Goal: Check status: Check status

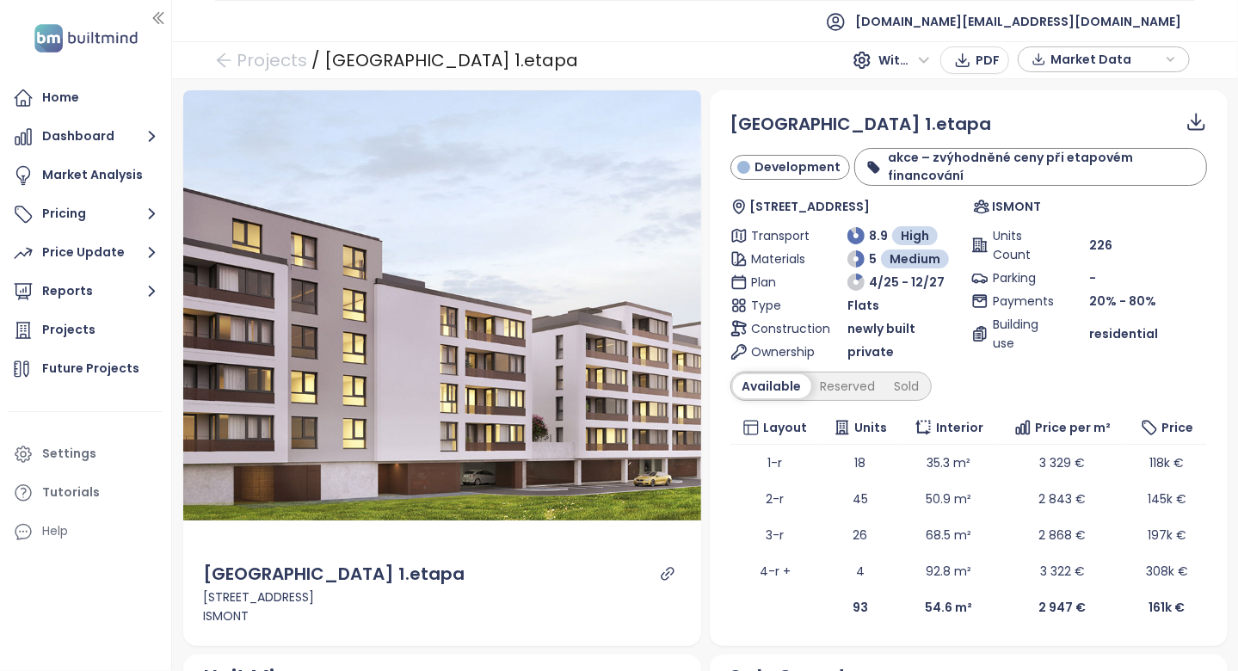
scroll to position [1528, 0]
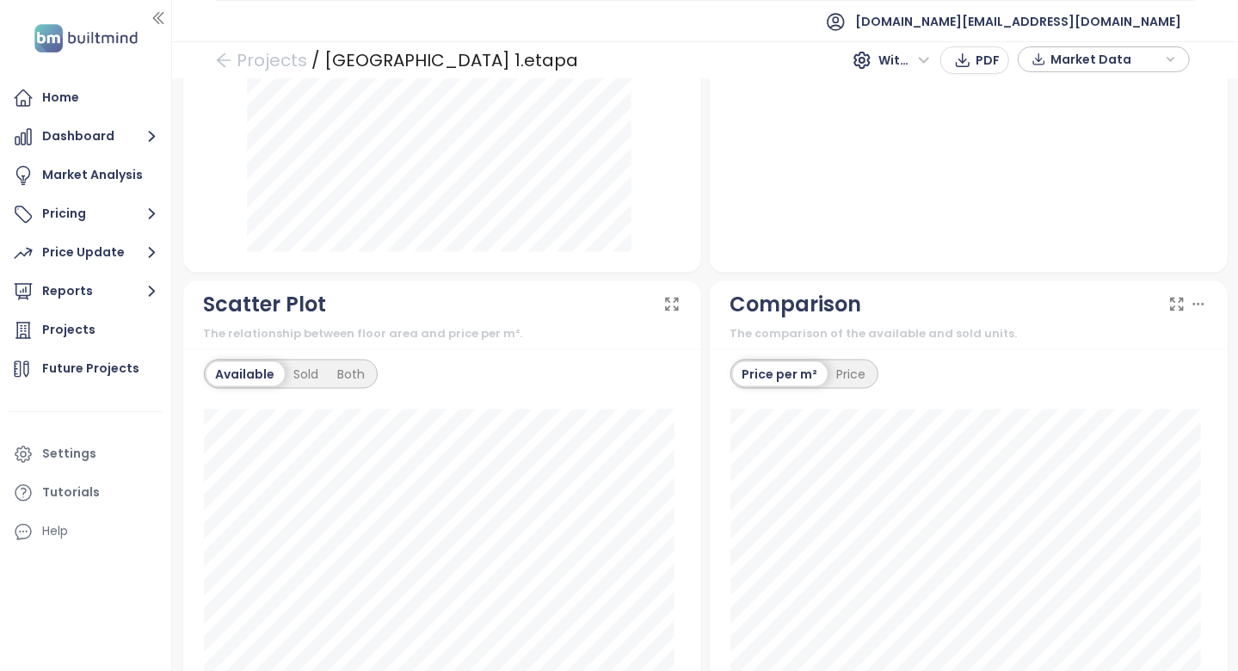
scroll to position [1032, 0]
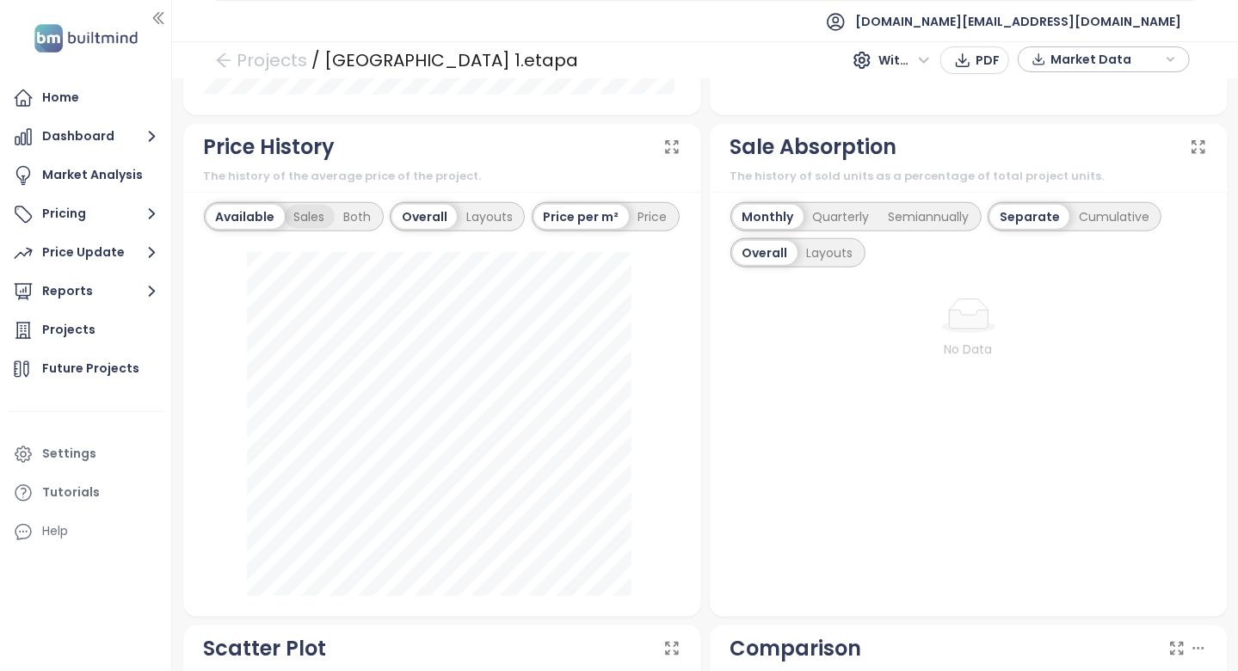
click at [311, 212] on div "Sales" at bounding box center [310, 217] width 50 height 24
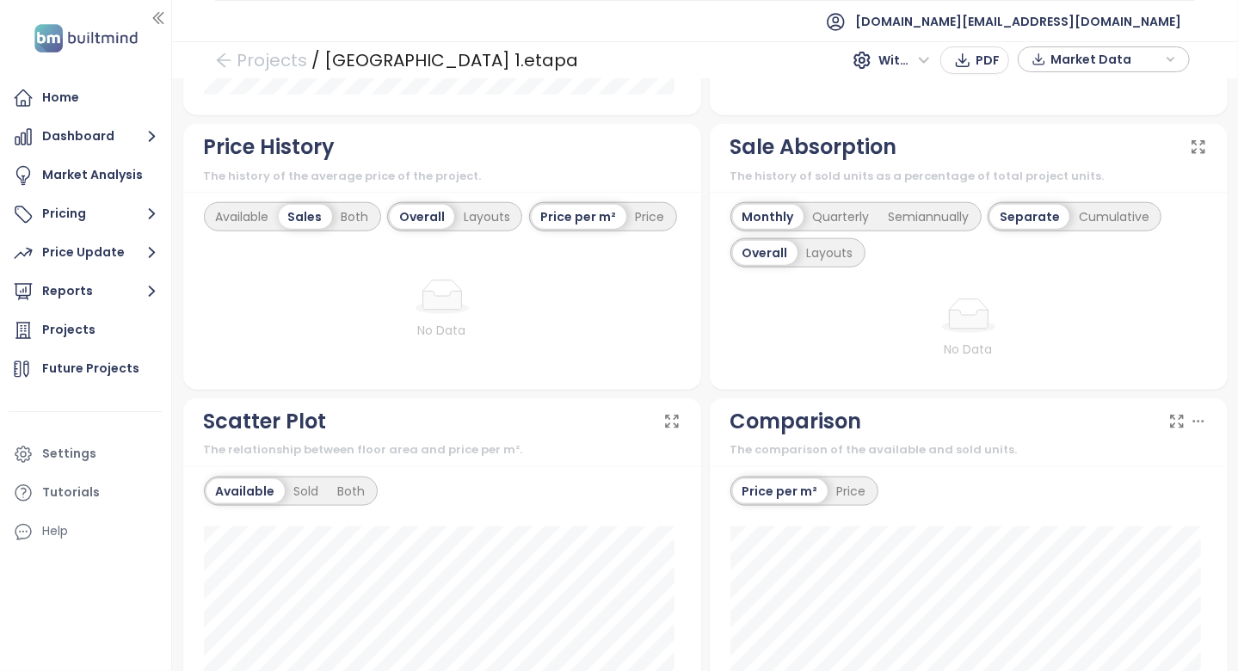
click at [328, 212] on div "Sales" at bounding box center [305, 217] width 53 height 24
click at [351, 213] on div "Both" at bounding box center [355, 217] width 46 height 24
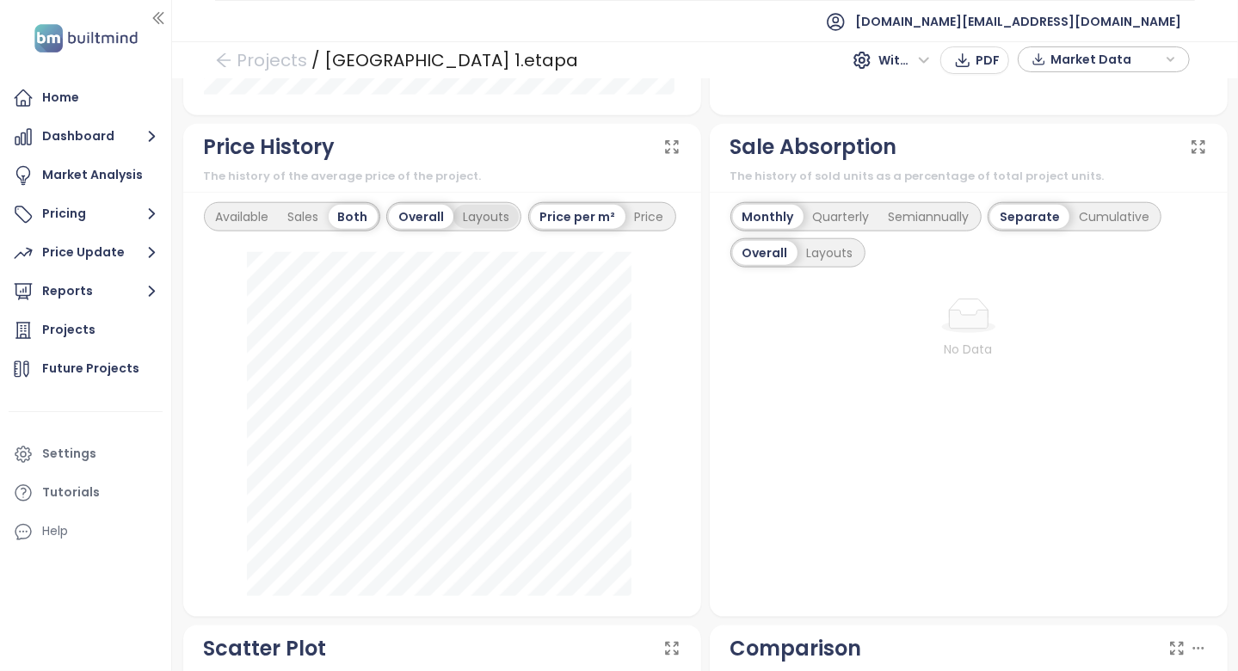
click at [495, 224] on div "Layouts" at bounding box center [485, 217] width 65 height 24
click at [250, 208] on div "Available" at bounding box center [245, 217] width 78 height 24
click at [355, 210] on div "Overall" at bounding box center [376, 217] width 61 height 24
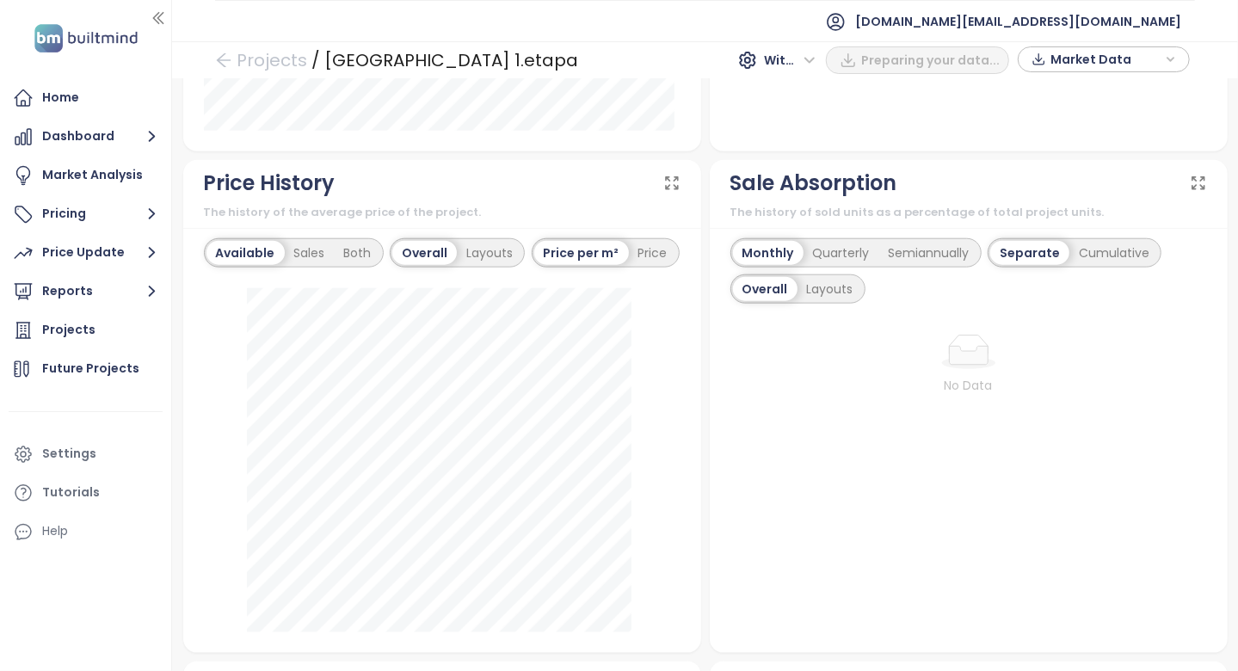
scroll to position [1118, 0]
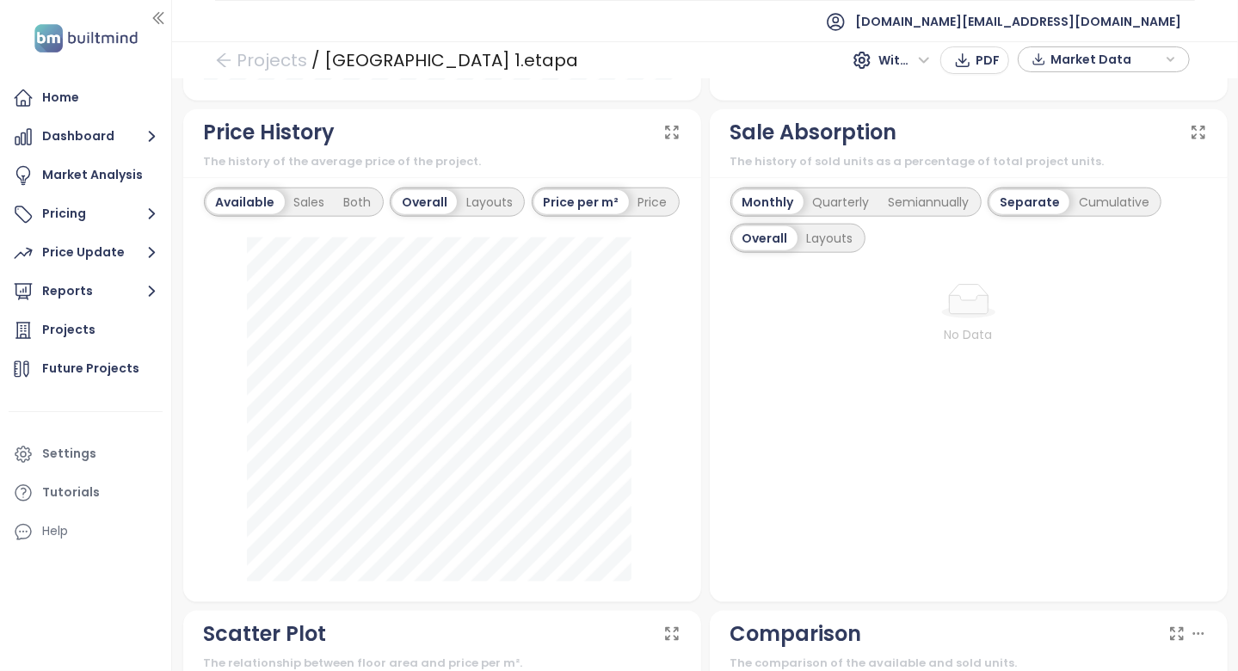
scroll to position [1032, 0]
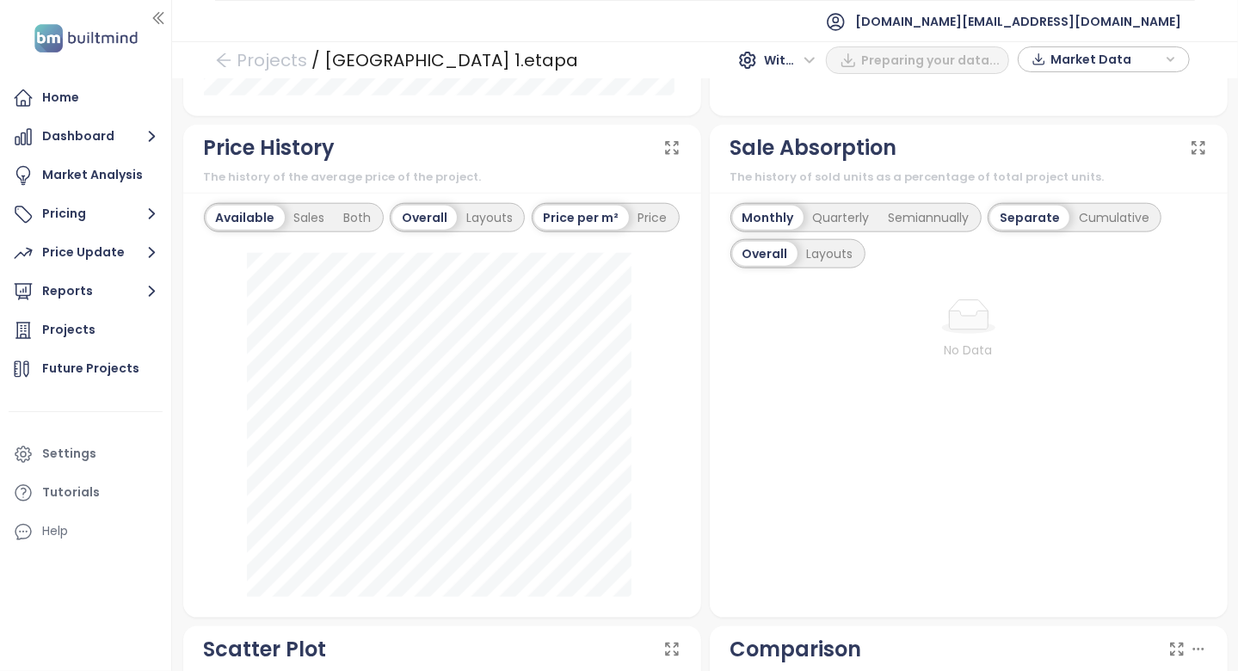
scroll to position [1032, 0]
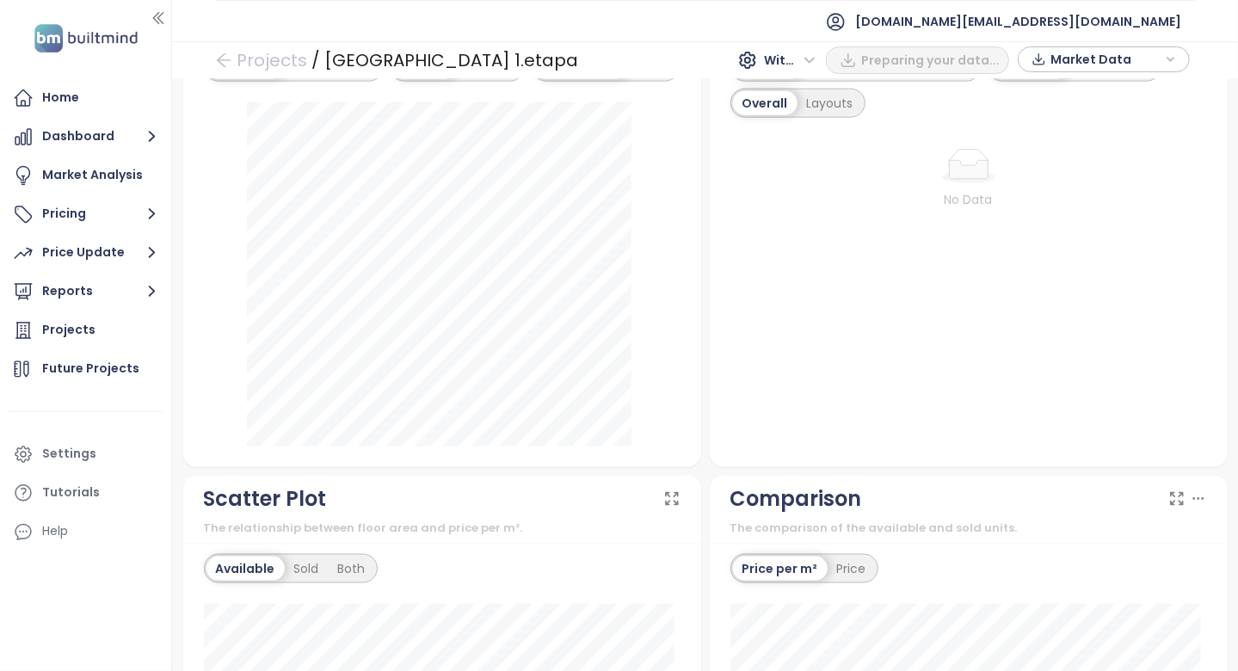
scroll to position [946, 0]
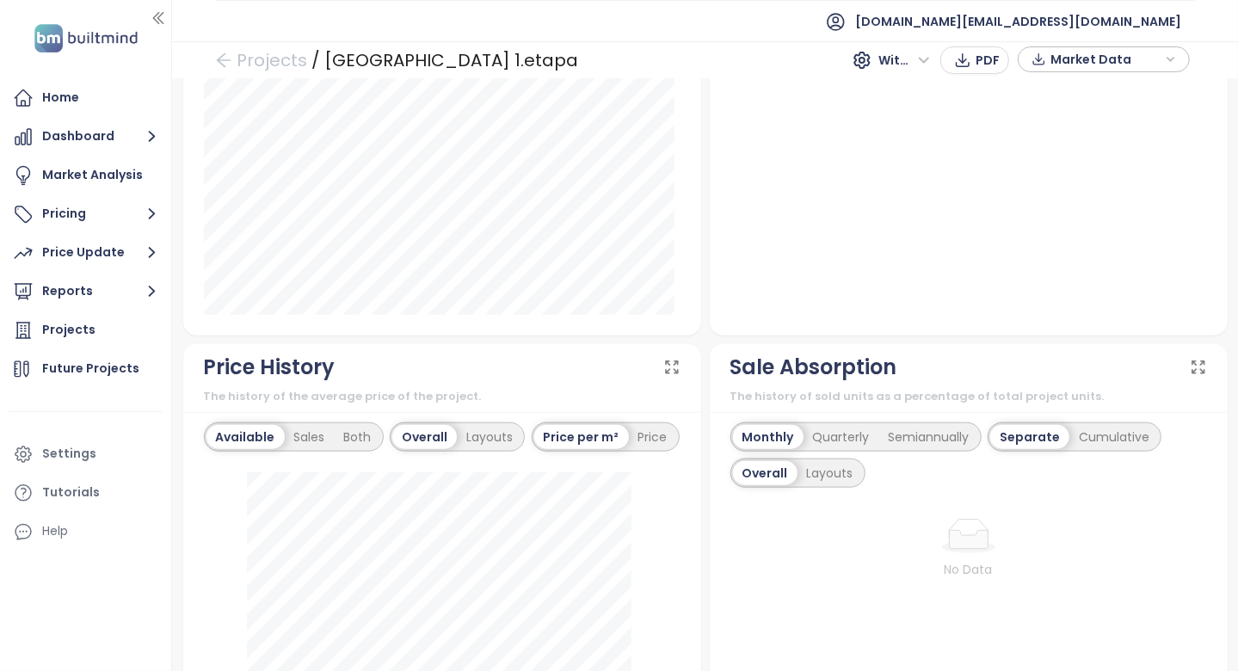
scroll to position [774, 0]
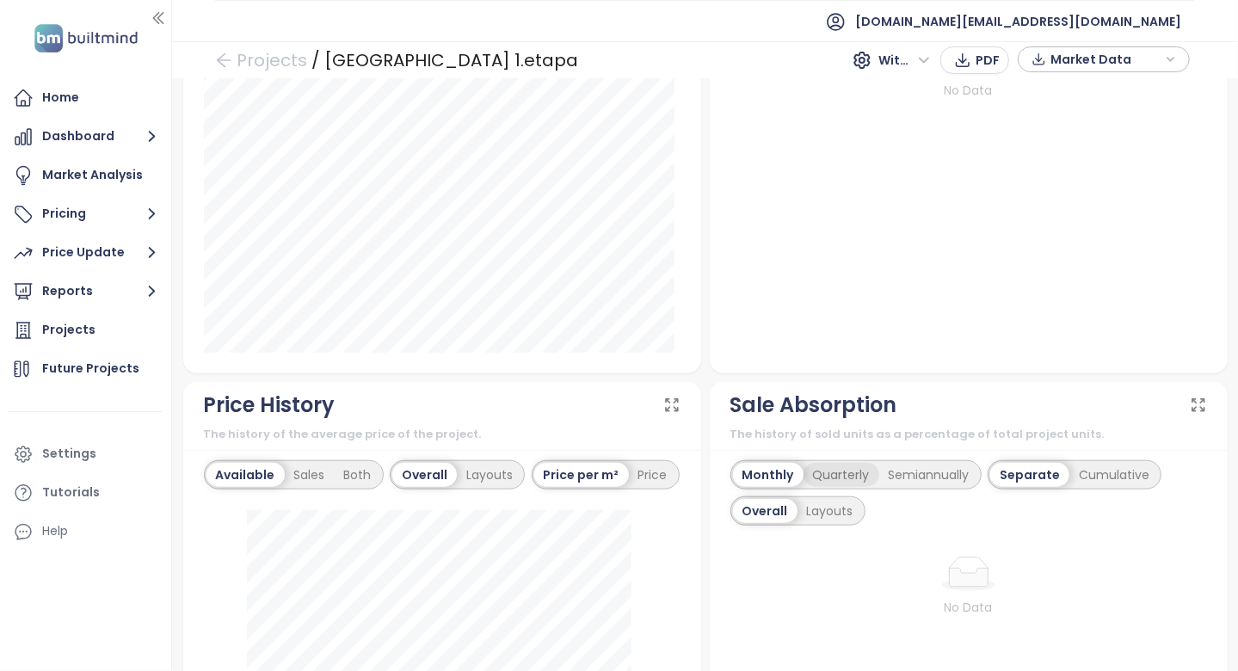
click at [816, 471] on div "Quarterly" at bounding box center [841, 475] width 76 height 24
click at [785, 471] on div "Monthly" at bounding box center [766, 475] width 67 height 24
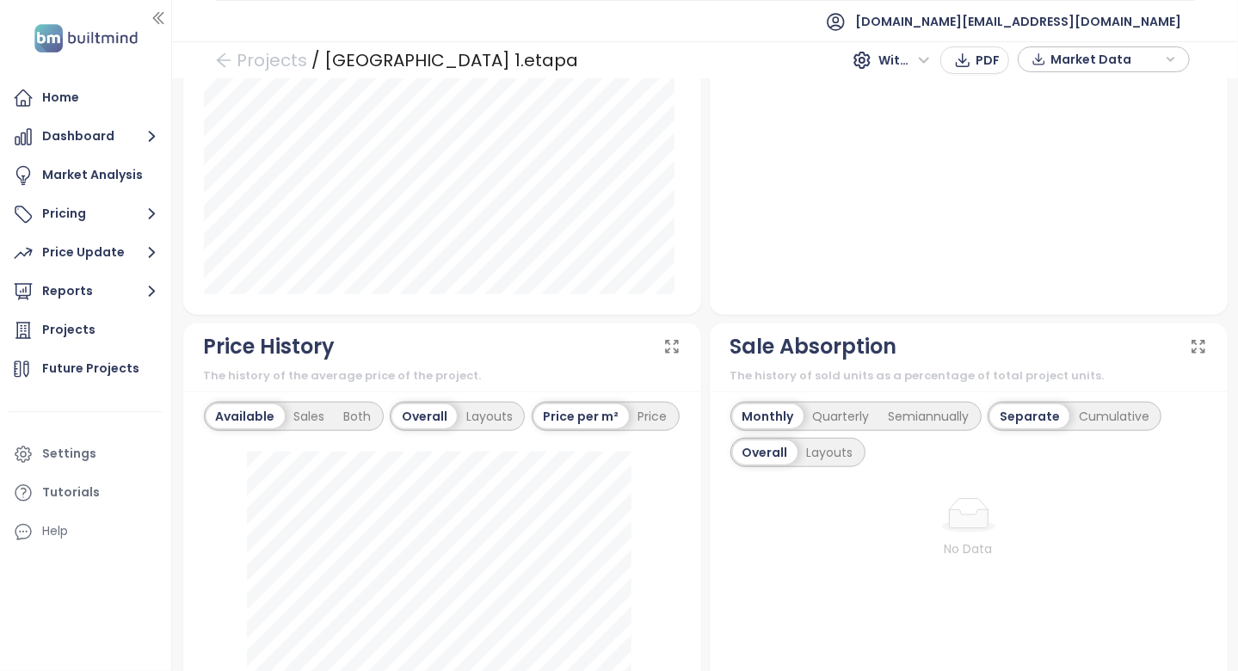
scroll to position [860, 0]
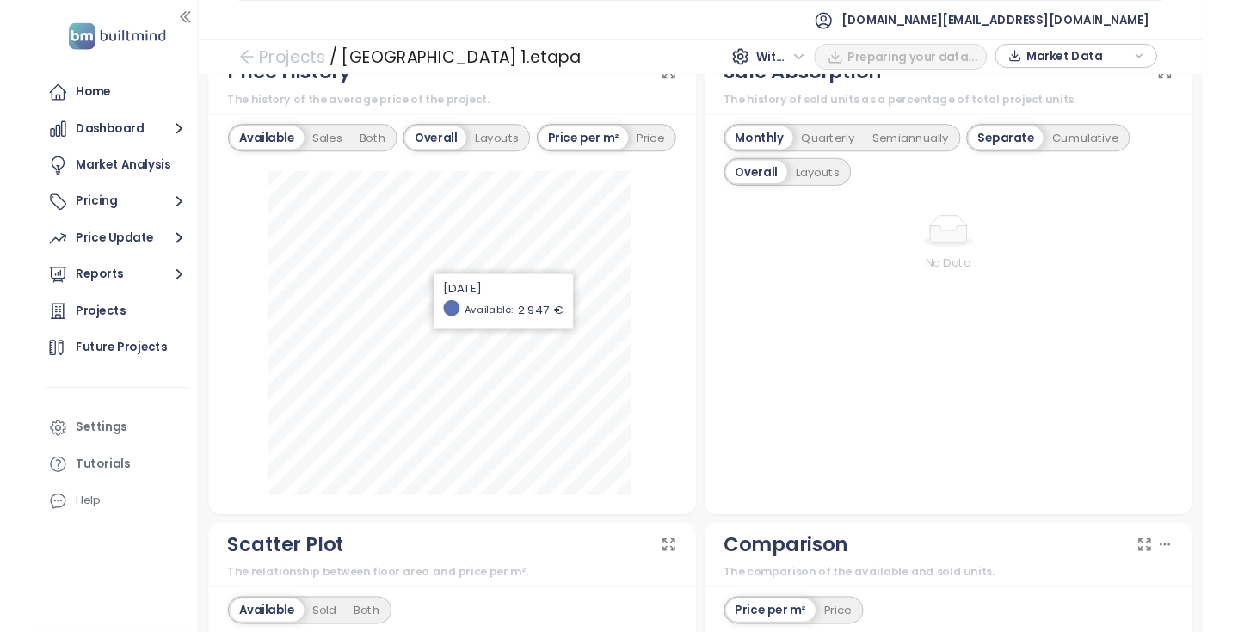
scroll to position [1032, 0]
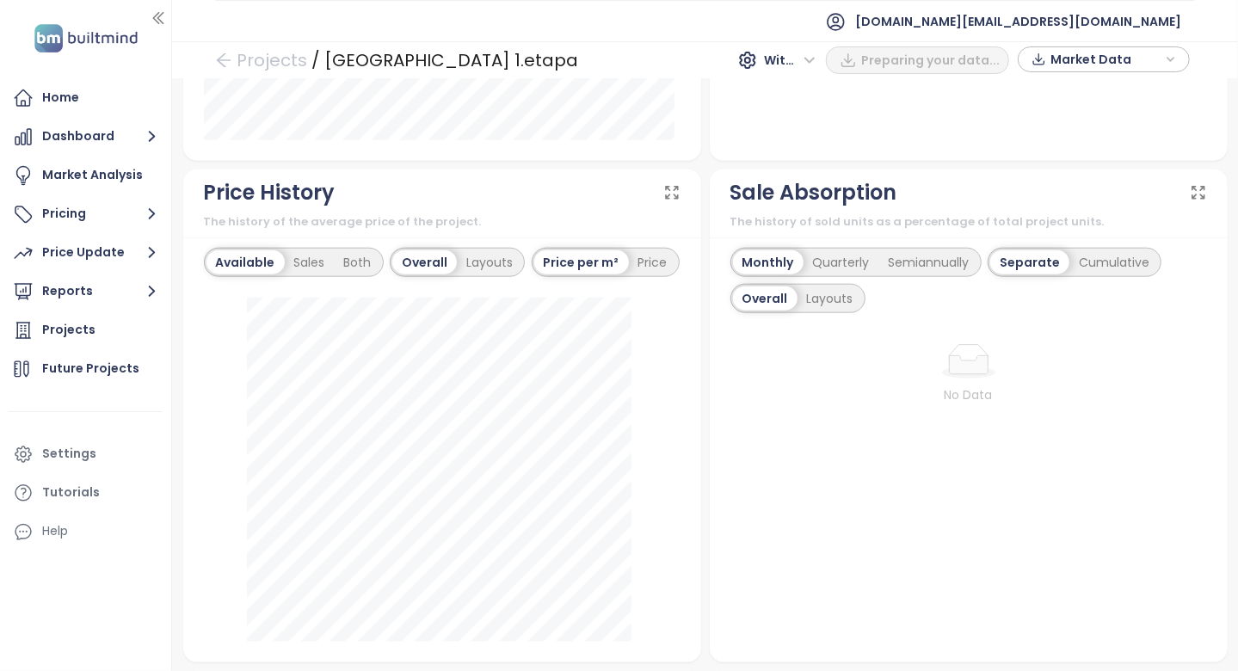
scroll to position [1032, 0]
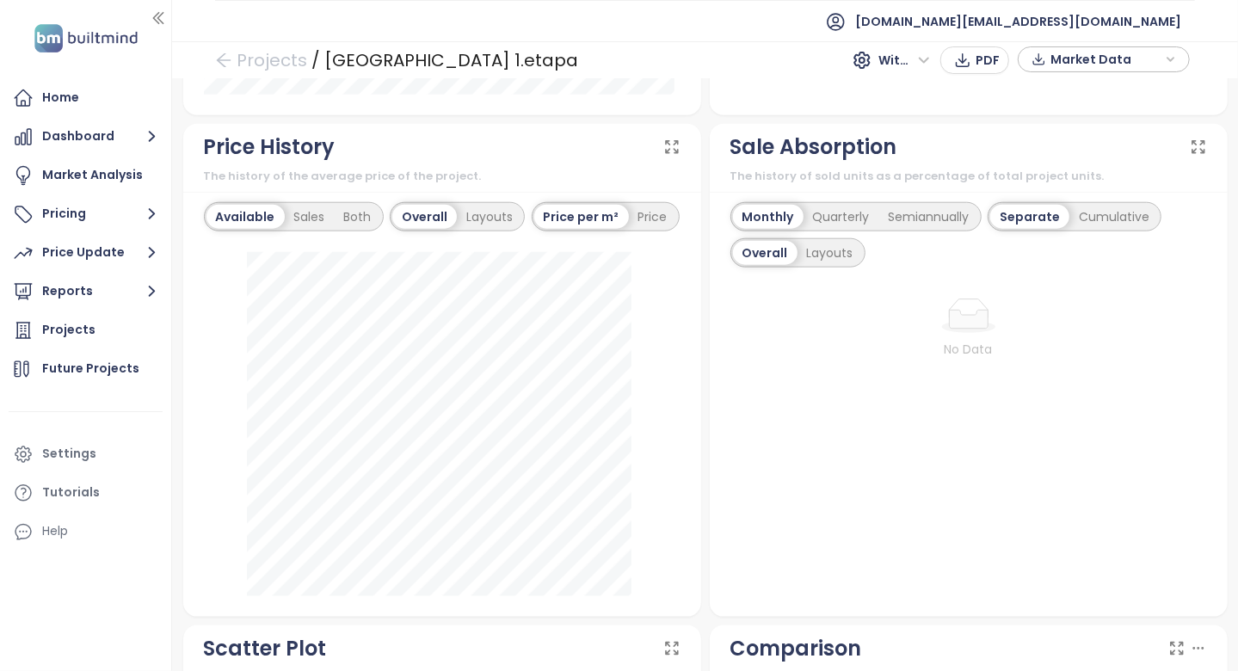
click at [680, 338] on div "Available Sales Both Overall Layouts Price per m² Price August 22, 2025 Availab…" at bounding box center [442, 404] width 518 height 425
